Goal: Find specific page/section: Find specific page/section

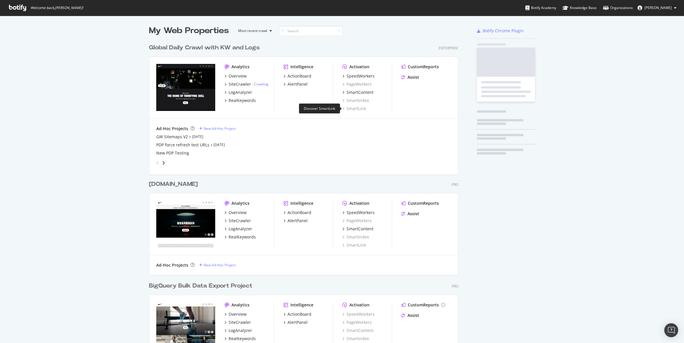
scroll to position [340, 314]
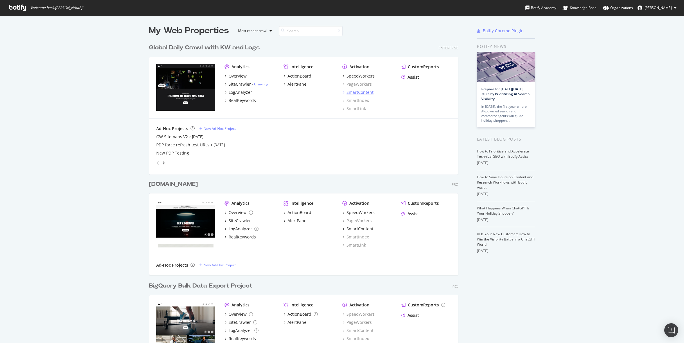
click at [362, 93] on div "SmartContent" at bounding box center [359, 92] width 27 height 6
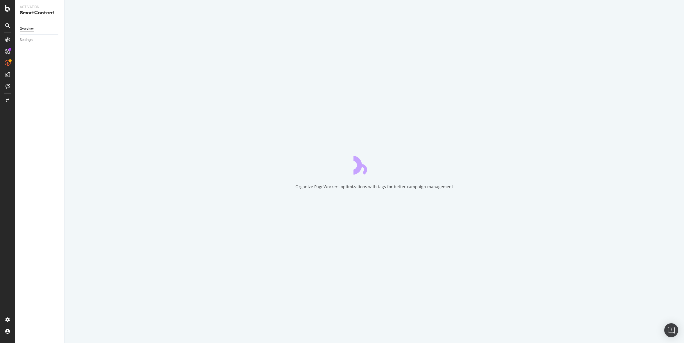
click at [395, 186] on div "Organize PageWorkers optimizations with tags for better campaign management" at bounding box center [374, 187] width 158 height 6
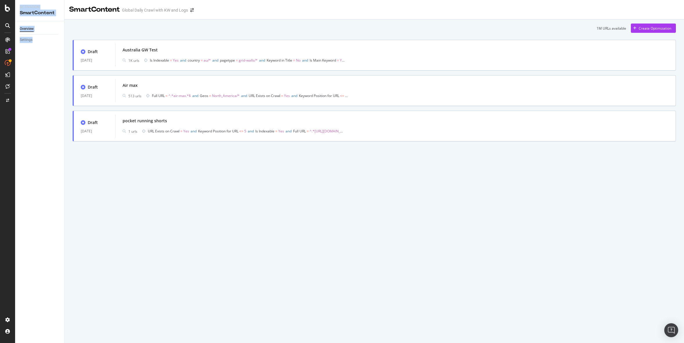
click at [395, 186] on div "SmartContent Global Daily Crawl with KW and Logs 1M URLs available Create Optim…" at bounding box center [373, 171] width 619 height 343
click at [8, 85] on icon at bounding box center [8, 86] width 4 height 5
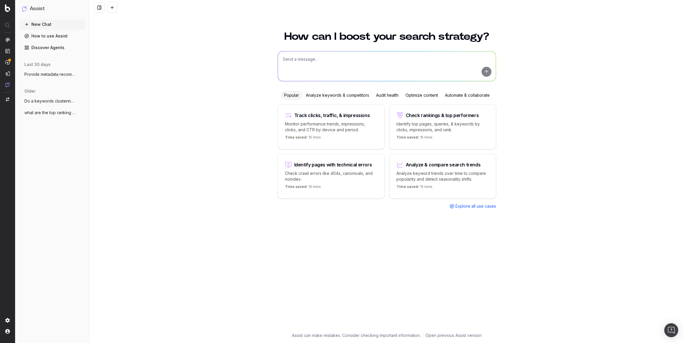
click at [608, 72] on div "How can I boost your search strategy? Popular Analyze keywords & competitors Au…" at bounding box center [386, 183] width 594 height 319
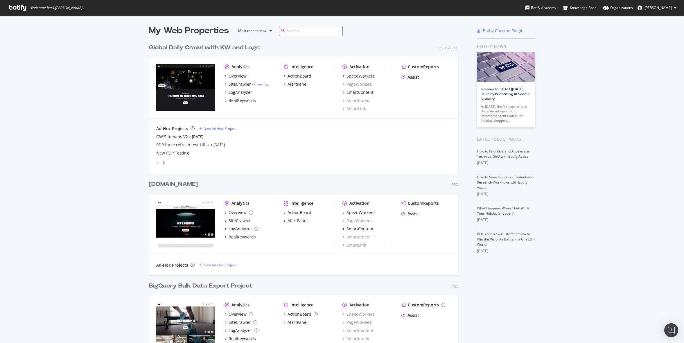
scroll to position [340, 314]
click at [366, 94] on div "SmartContent" at bounding box center [359, 92] width 27 height 6
